Goal: Task Accomplishment & Management: Manage account settings

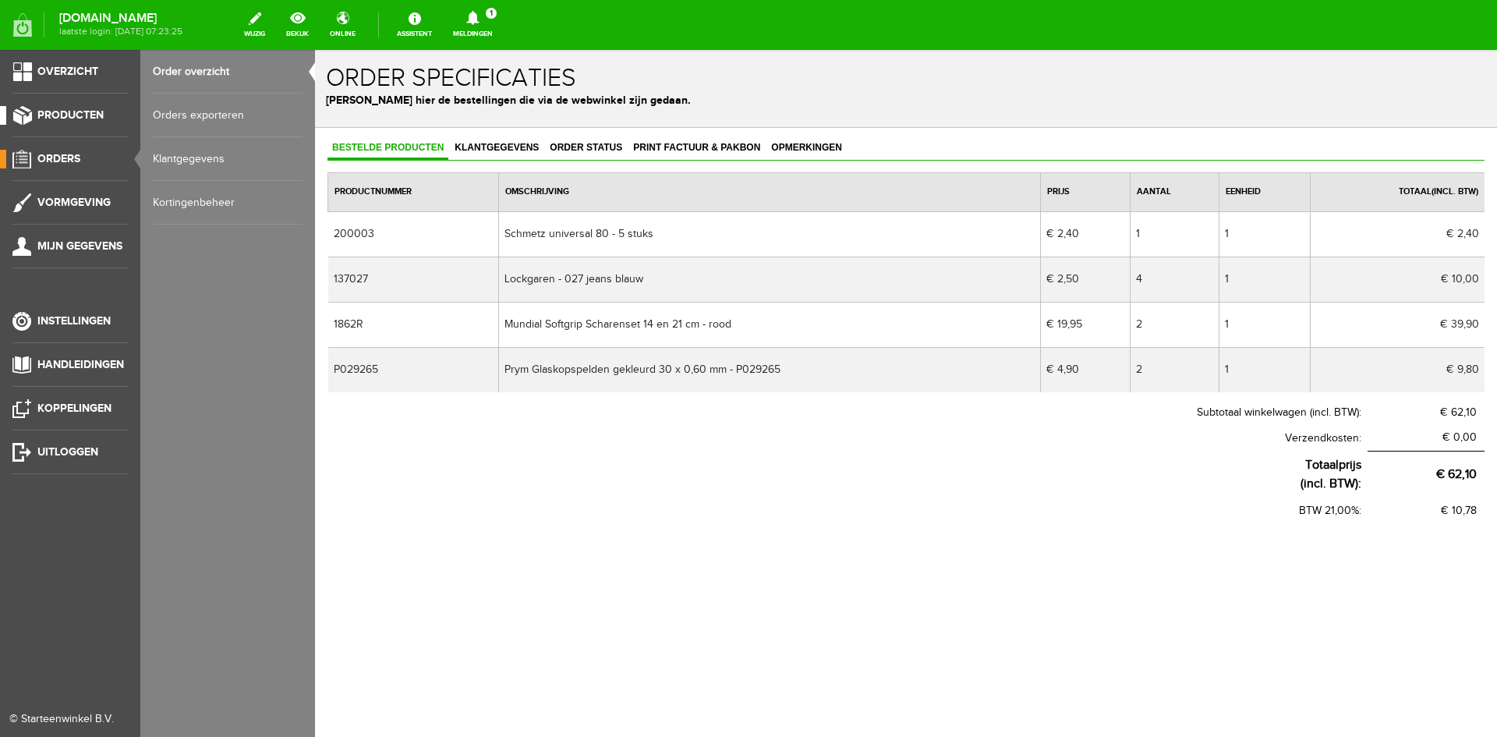
click at [68, 110] on span "Producten" at bounding box center [70, 114] width 66 height 13
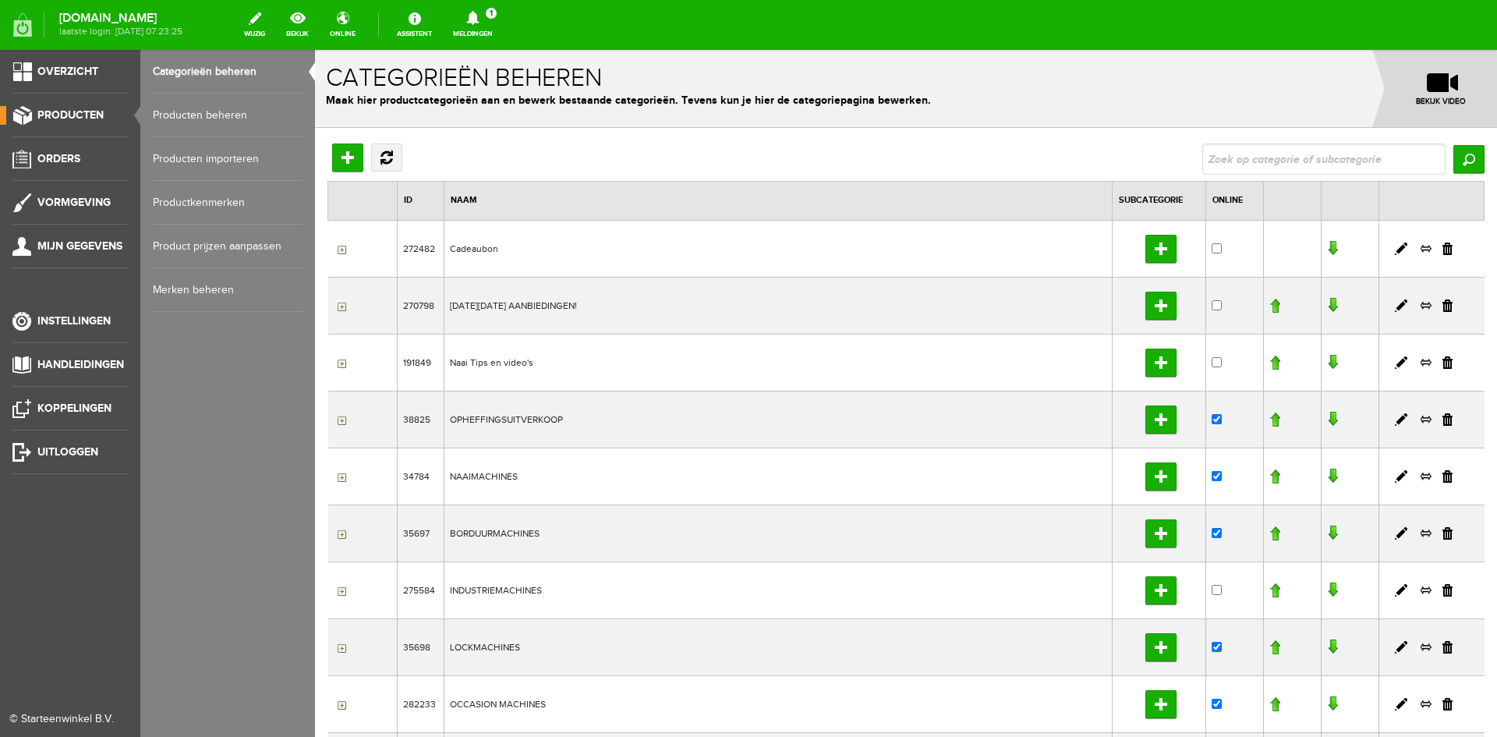
click at [186, 111] on link "Producten beheren" at bounding box center [228, 116] width 150 height 44
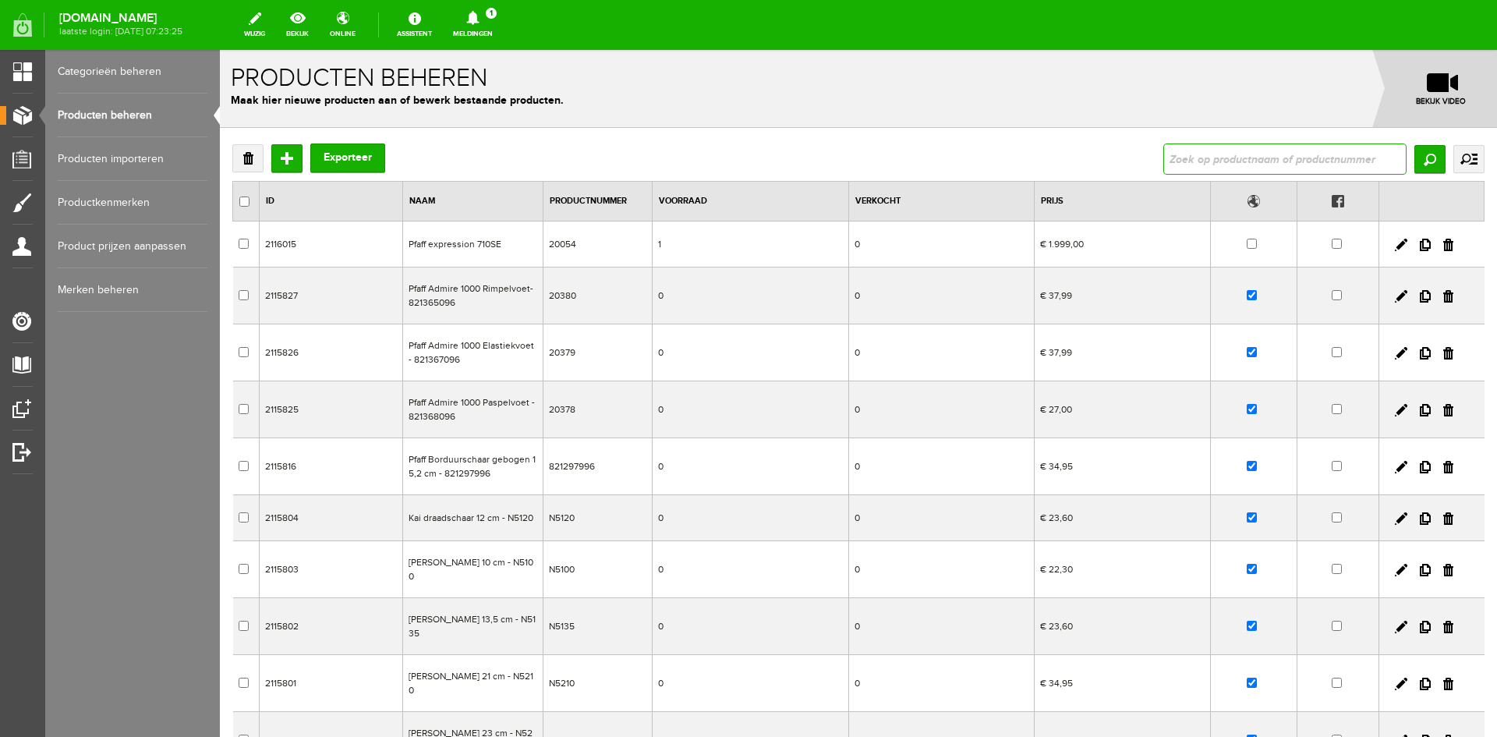
click at [1219, 161] on input "text" at bounding box center [1285, 158] width 243 height 31
type input "KnitPro Maasnaalden"
click at [1416, 157] on input "Zoeken" at bounding box center [1430, 159] width 31 height 28
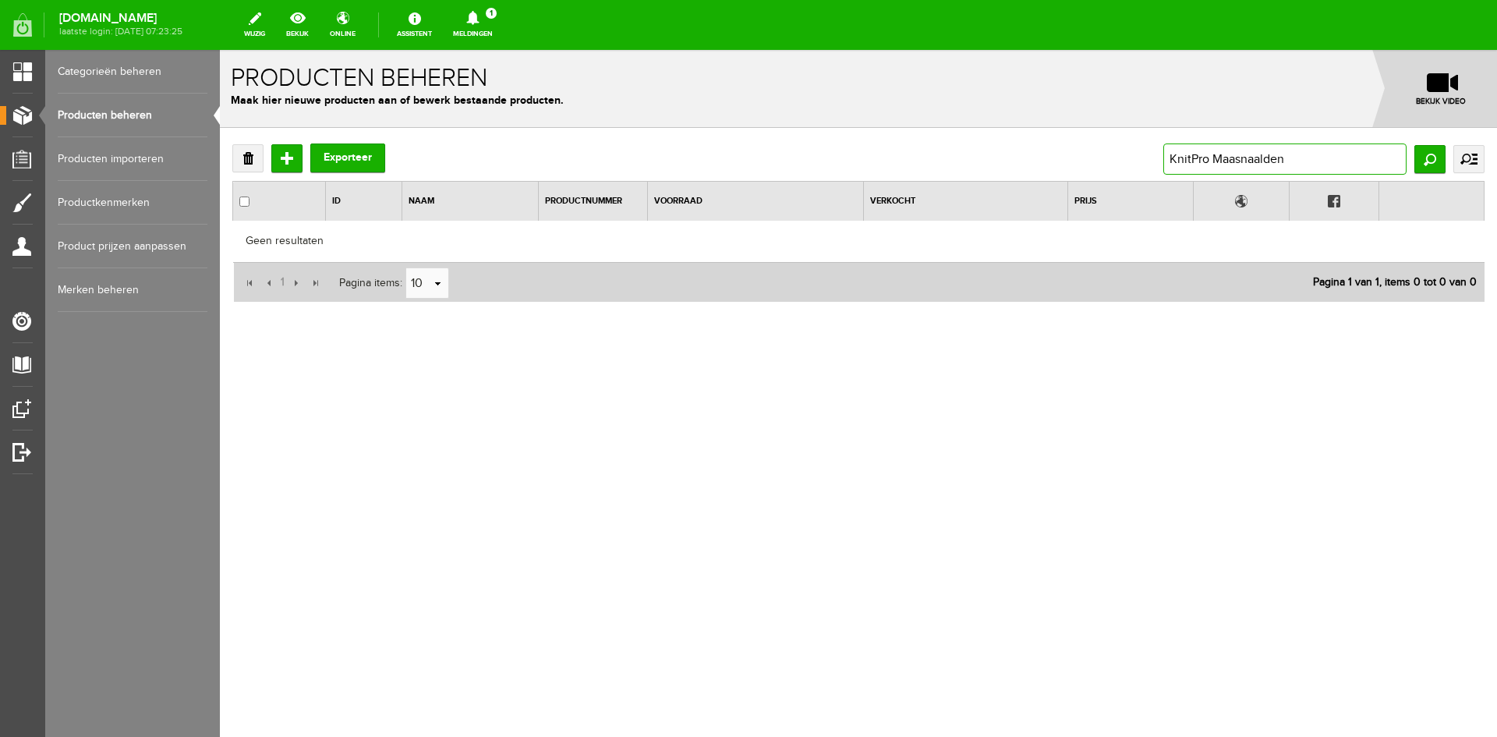
drag, startPoint x: 1215, startPoint y: 159, endPoint x: 1111, endPoint y: 158, distance: 104.5
click at [1111, 158] on div "Verwijderen Toevoegen Exporteer KnitPro Maasnaalden Zoeken uitgebreid zoeken Ca…" at bounding box center [858, 158] width 1252 height 31
type input "Maasnaalden"
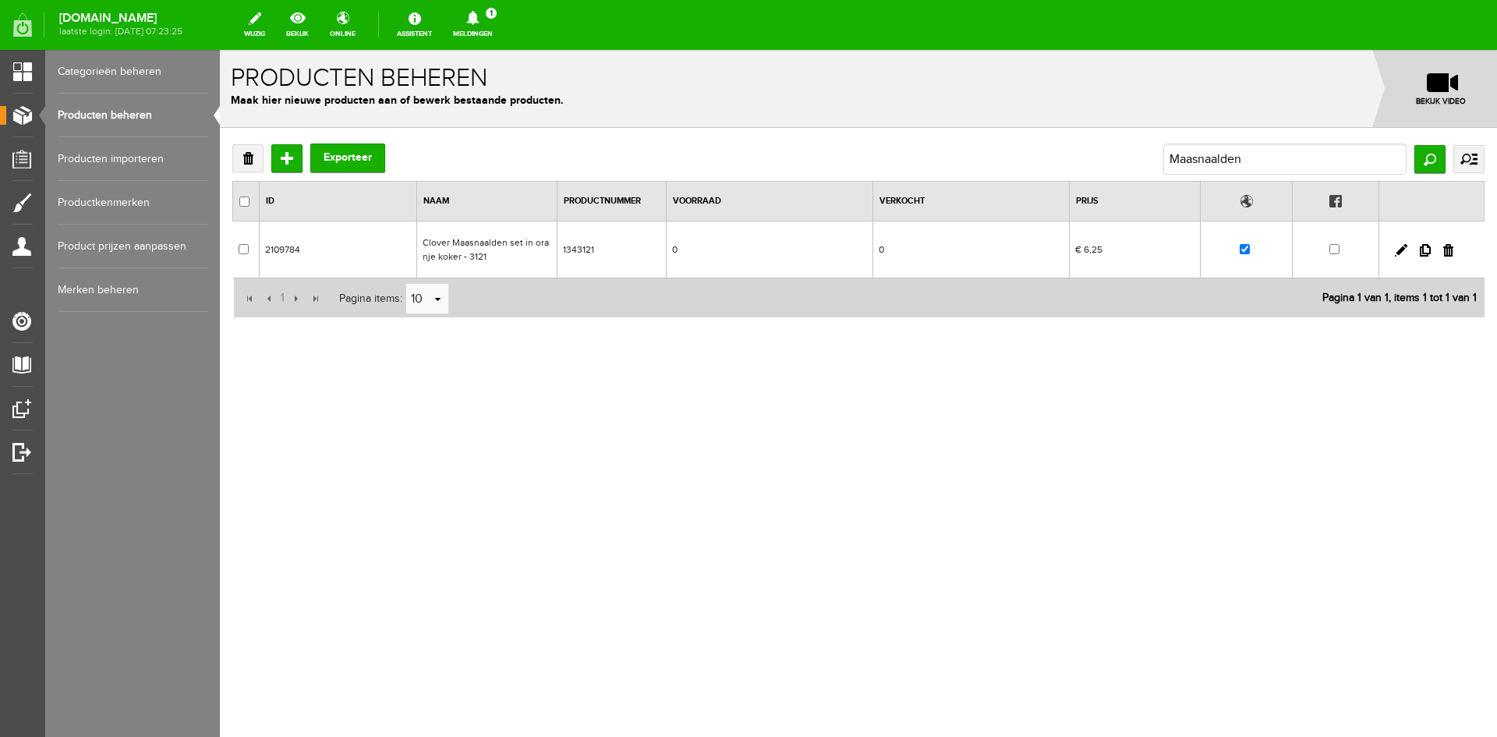
click at [87, 112] on link "Producten beheren" at bounding box center [133, 116] width 150 height 44
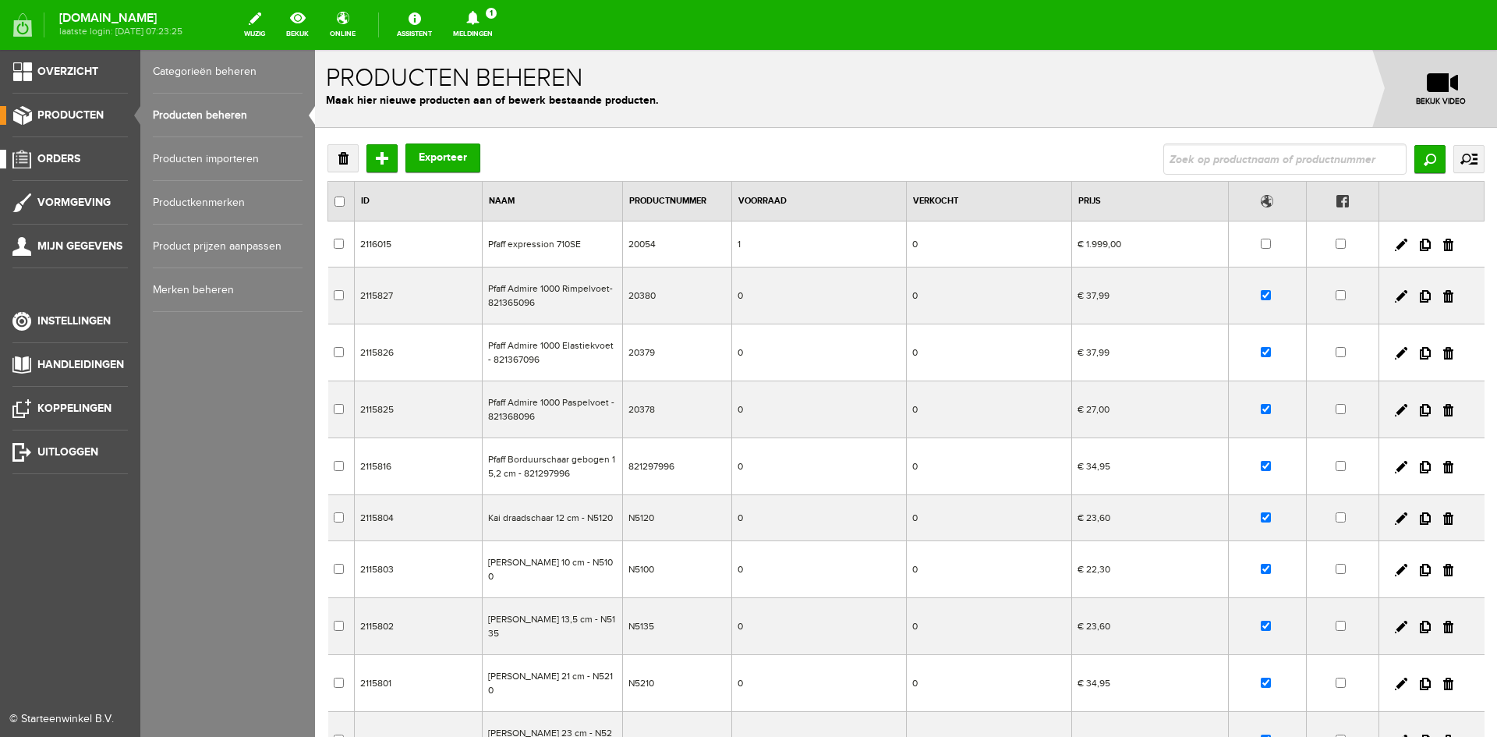
click at [62, 154] on span "Orders" at bounding box center [58, 158] width 43 height 13
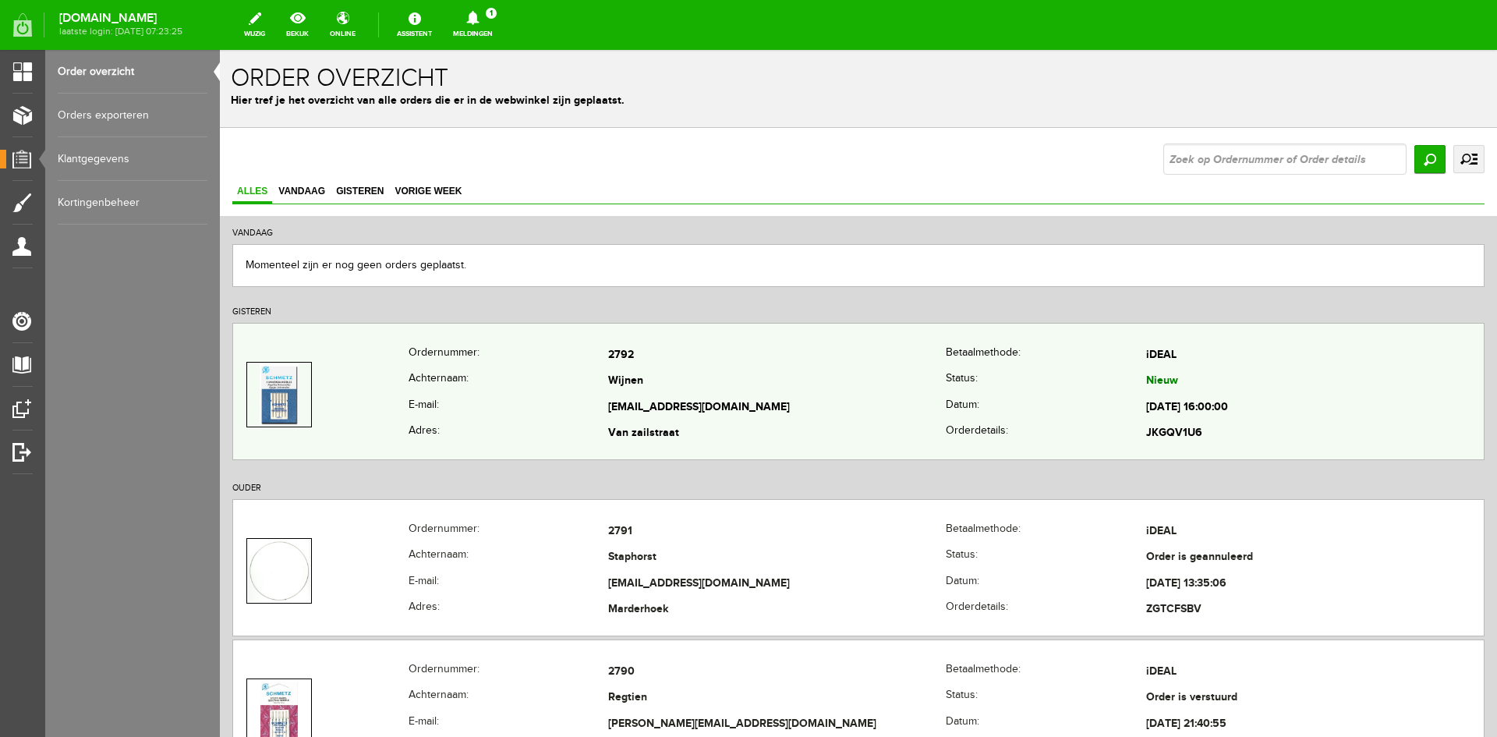
click at [880, 394] on td "Wijnen" at bounding box center [777, 382] width 338 height 27
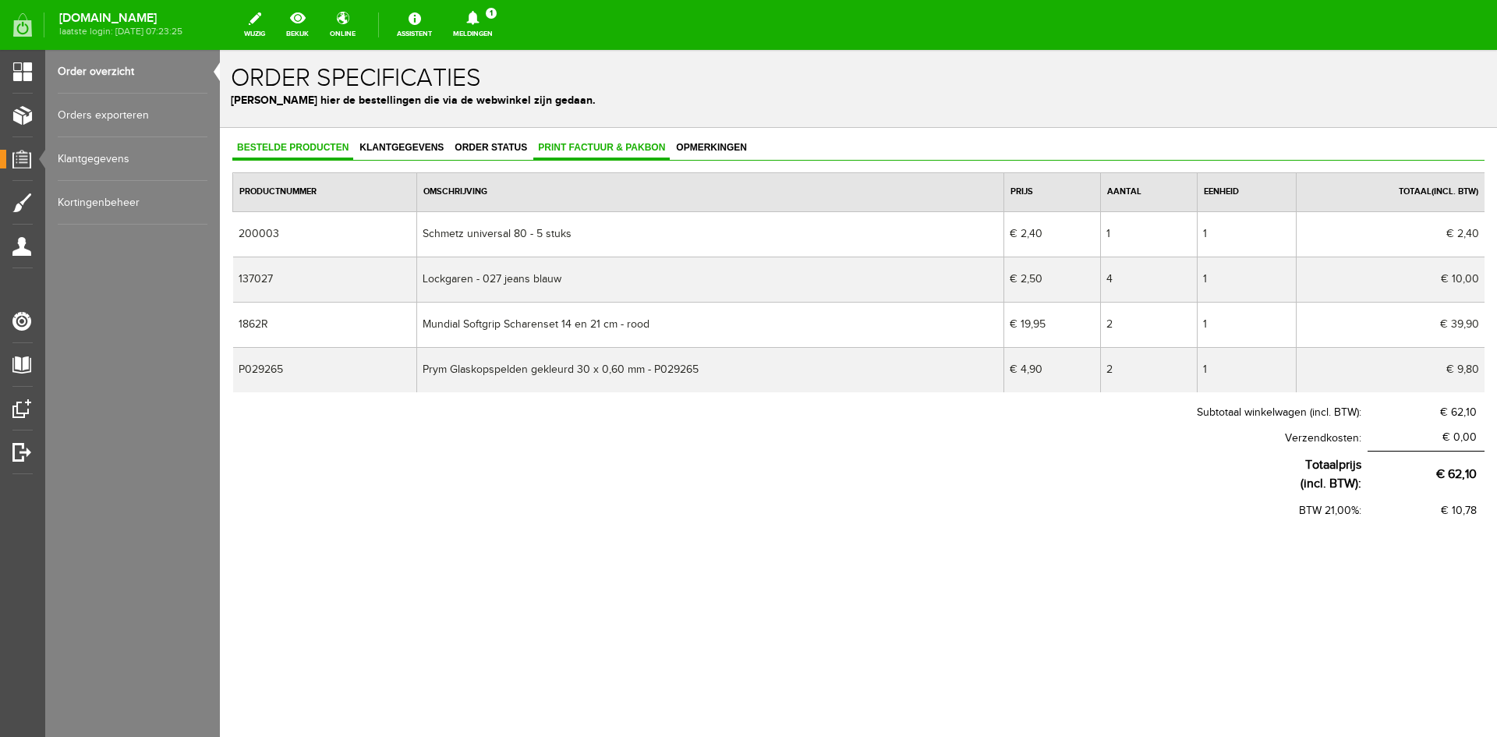
click at [589, 144] on span "Print factuur & pakbon" at bounding box center [601, 147] width 136 height 11
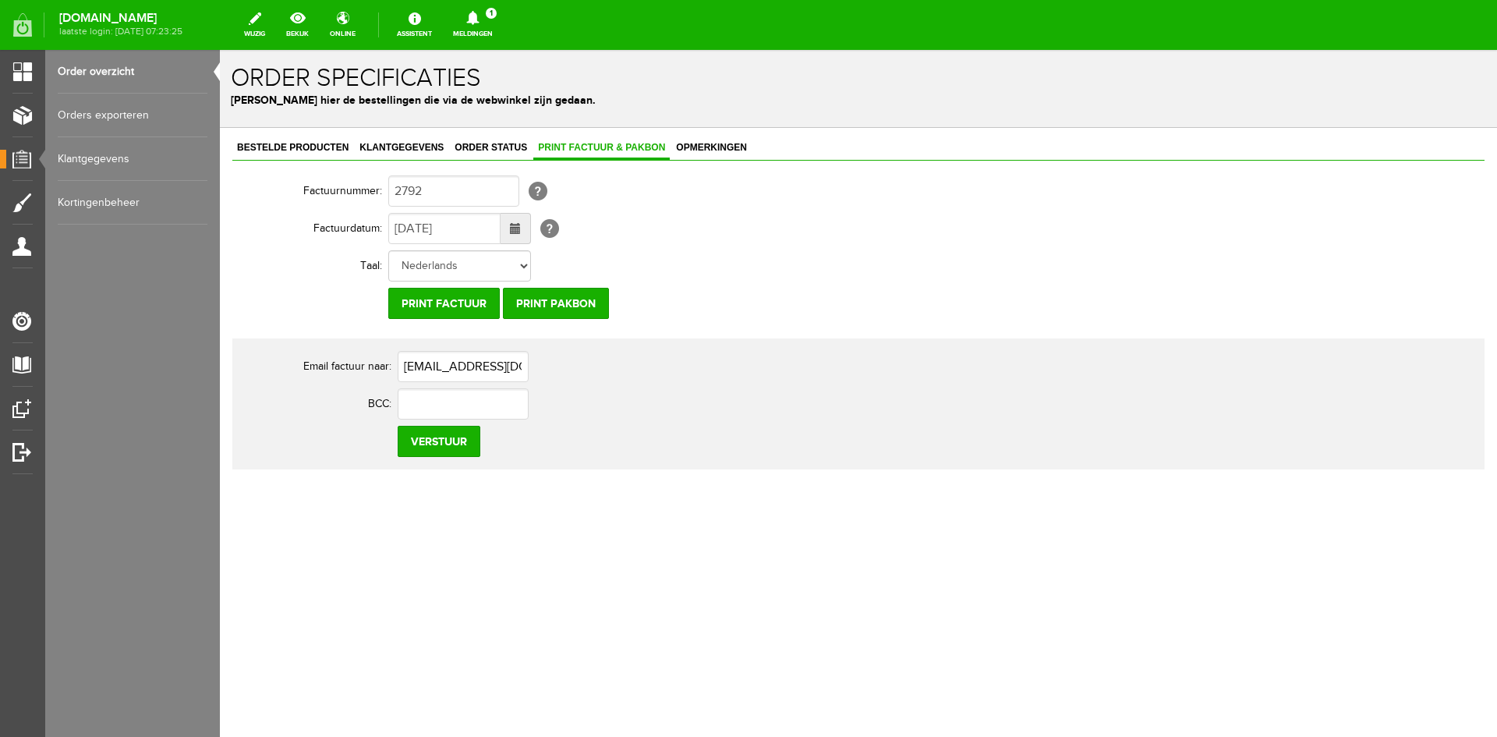
click at [511, 227] on span at bounding box center [515, 228] width 11 height 11
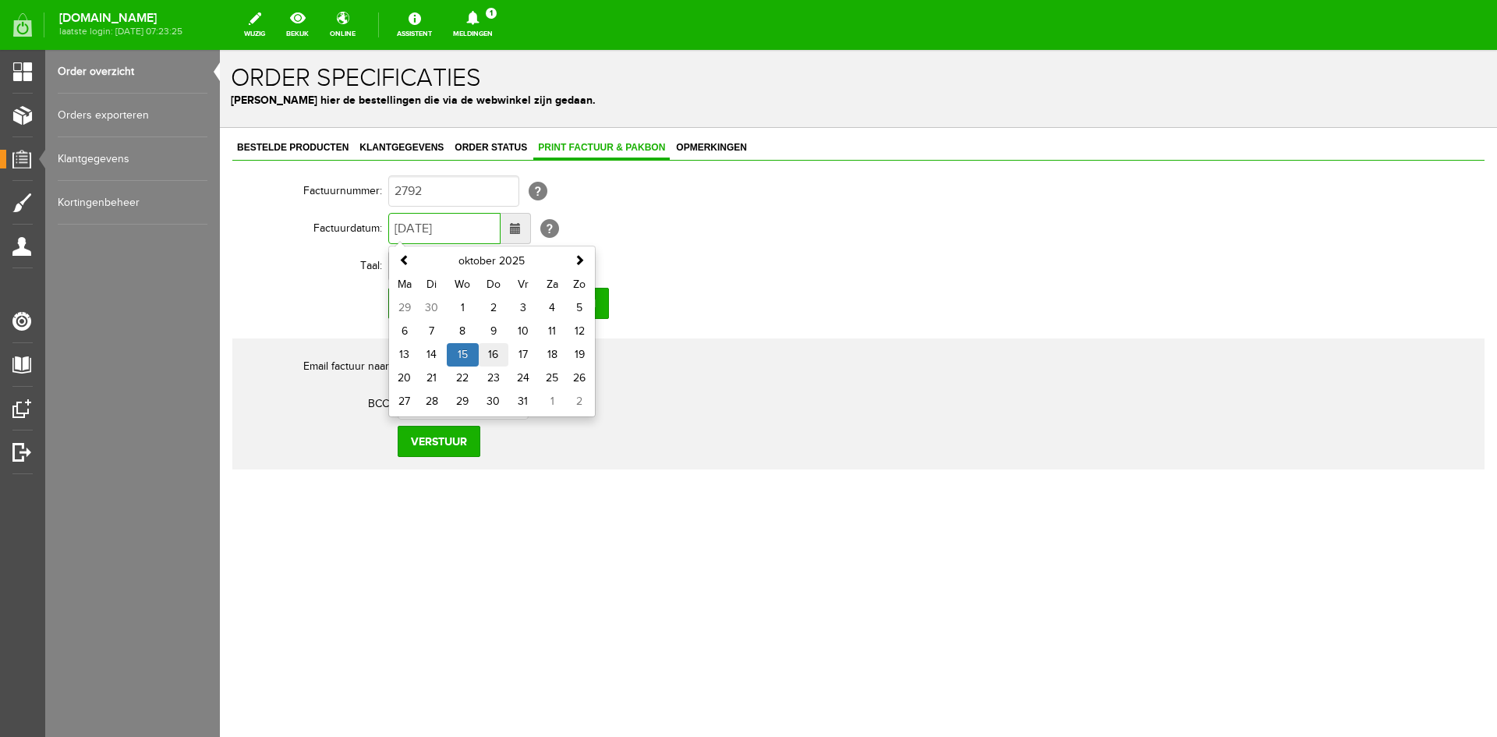
click at [494, 352] on td "16" at bounding box center [494, 354] width 30 height 23
type input "[DATE]"
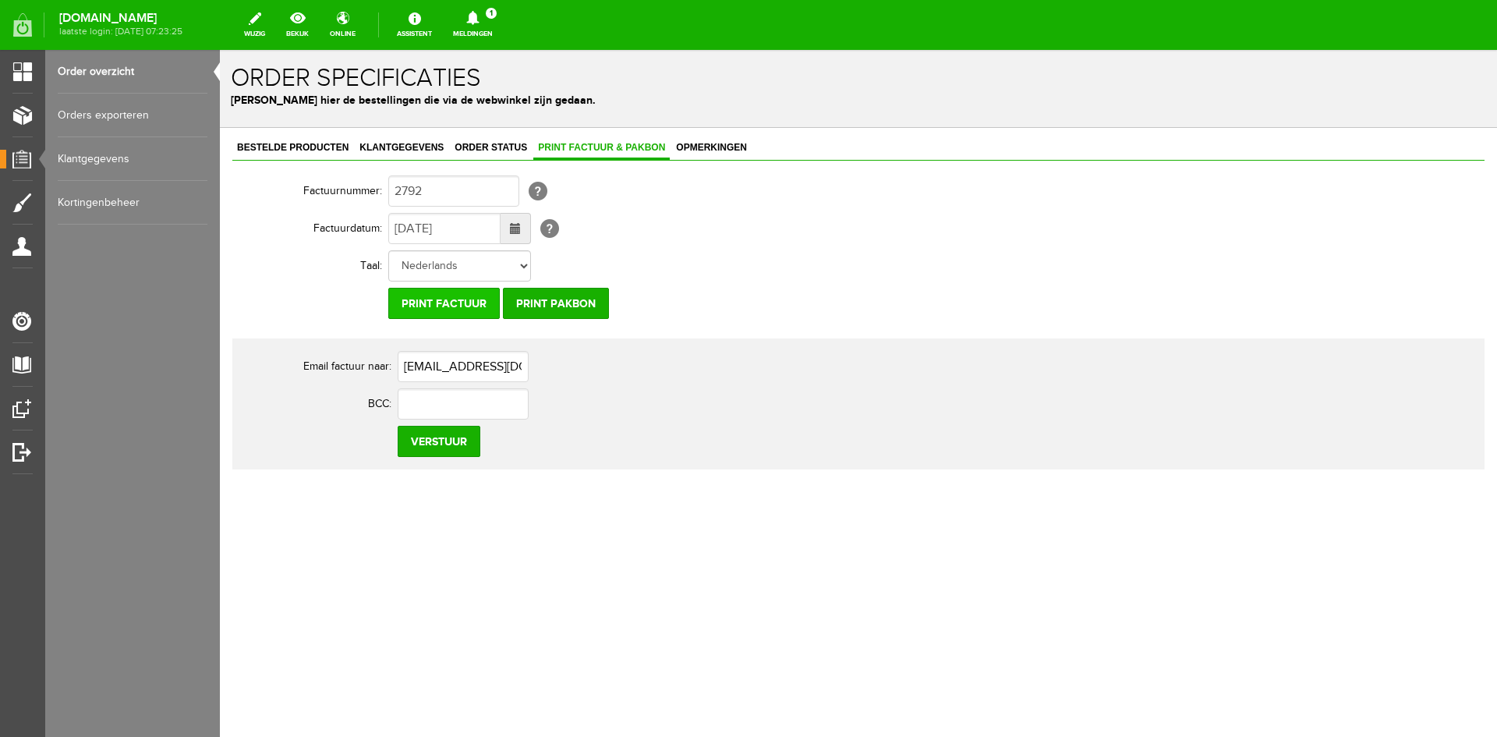
click at [435, 303] on input "Print factuur" at bounding box center [444, 303] width 112 height 31
click at [697, 145] on span "Opmerkingen" at bounding box center [711, 147] width 80 height 11
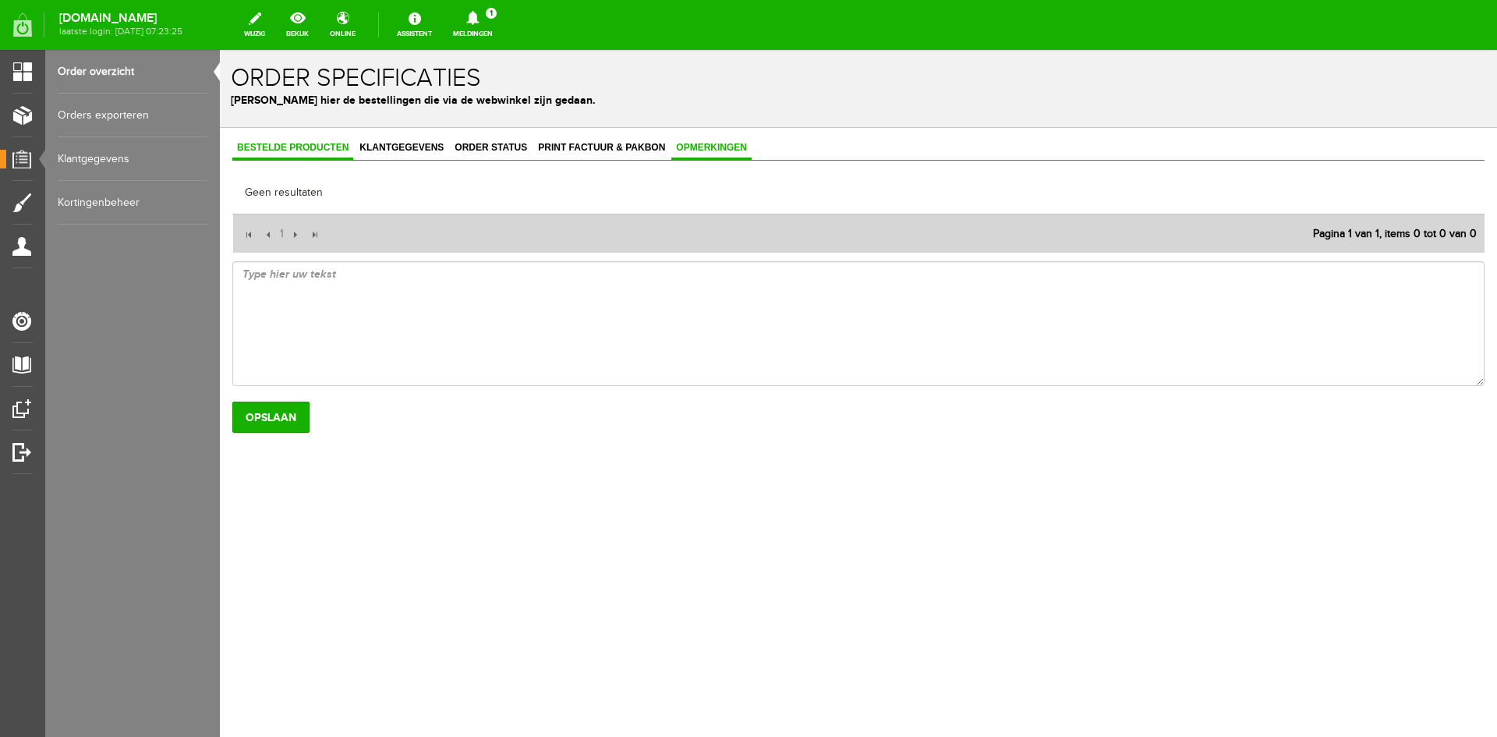
click at [273, 148] on span "Bestelde producten" at bounding box center [292, 147] width 121 height 11
